Goal: Find specific page/section: Find specific page/section

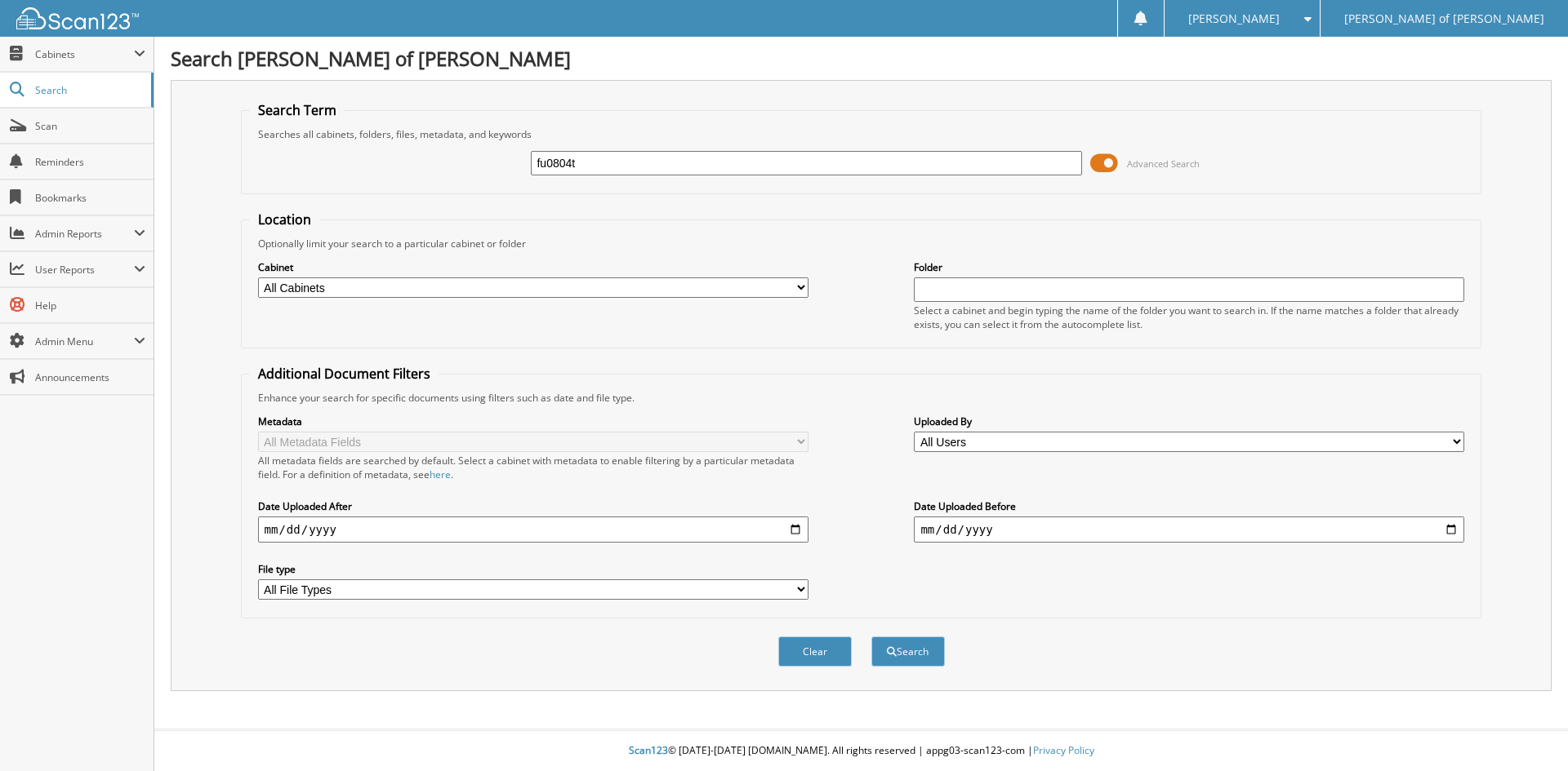
type input "fu0804t"
click at [872, 637] on button "Search" at bounding box center [908, 652] width 73 height 30
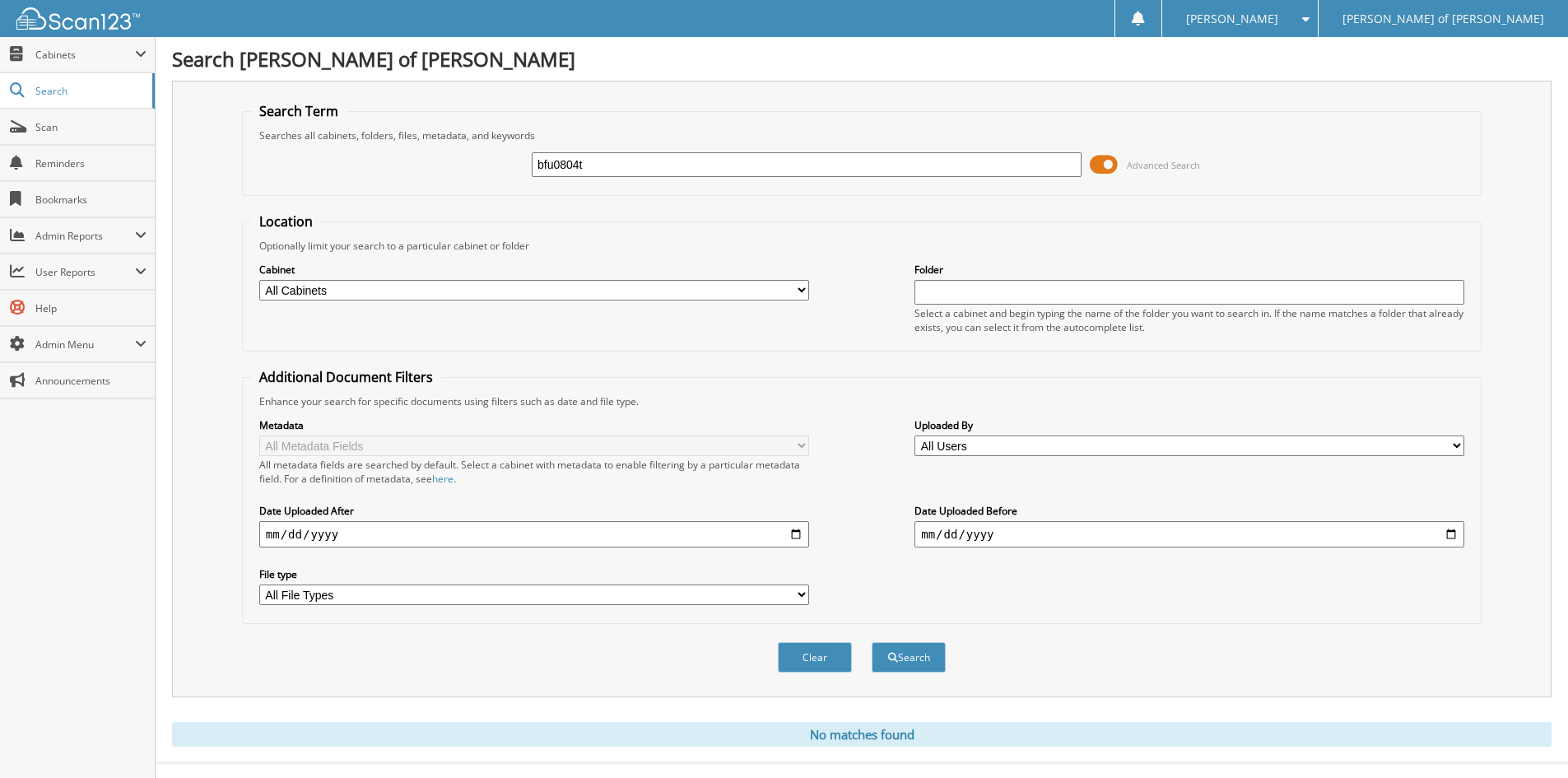
type input "bfu0804t"
click at [871, 643] on button "Search" at bounding box center [908, 658] width 74 height 31
click at [630, 158] on input "bfu0804t" at bounding box center [807, 164] width 550 height 24
click at [871, 643] on button "Search" at bounding box center [908, 658] width 74 height 31
